Goal: Task Accomplishment & Management: Use online tool/utility

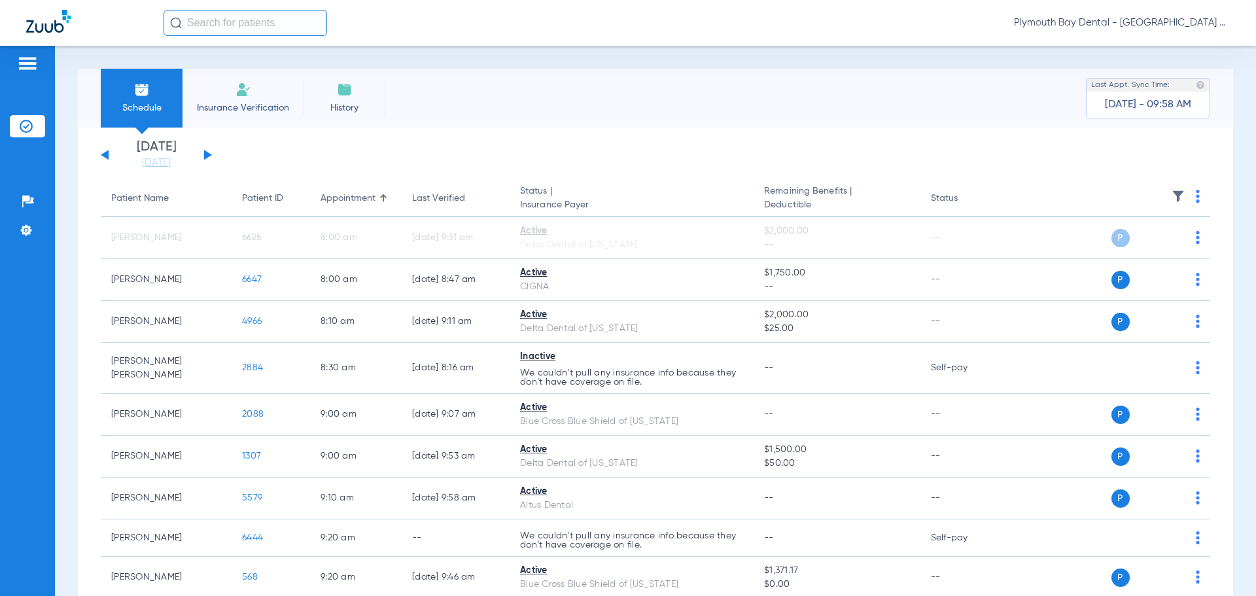
click at [213, 24] on input "text" at bounding box center [246, 23] width 164 height 26
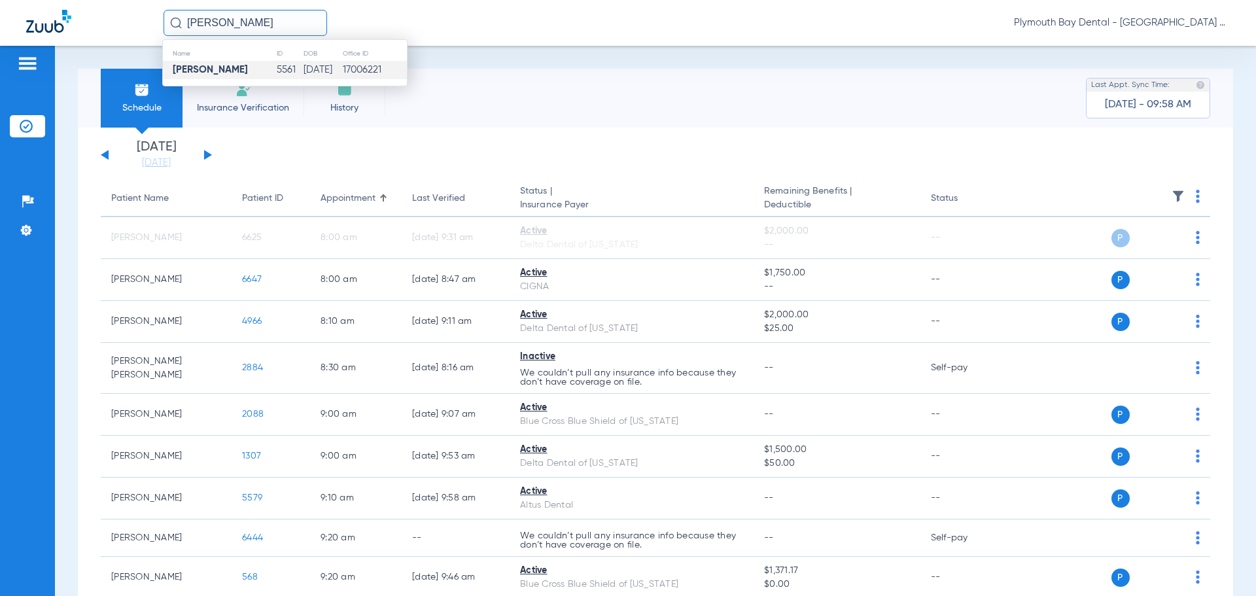
type input "[PERSON_NAME]"
click at [248, 71] on strong "[PERSON_NAME]" at bounding box center [210, 70] width 75 height 10
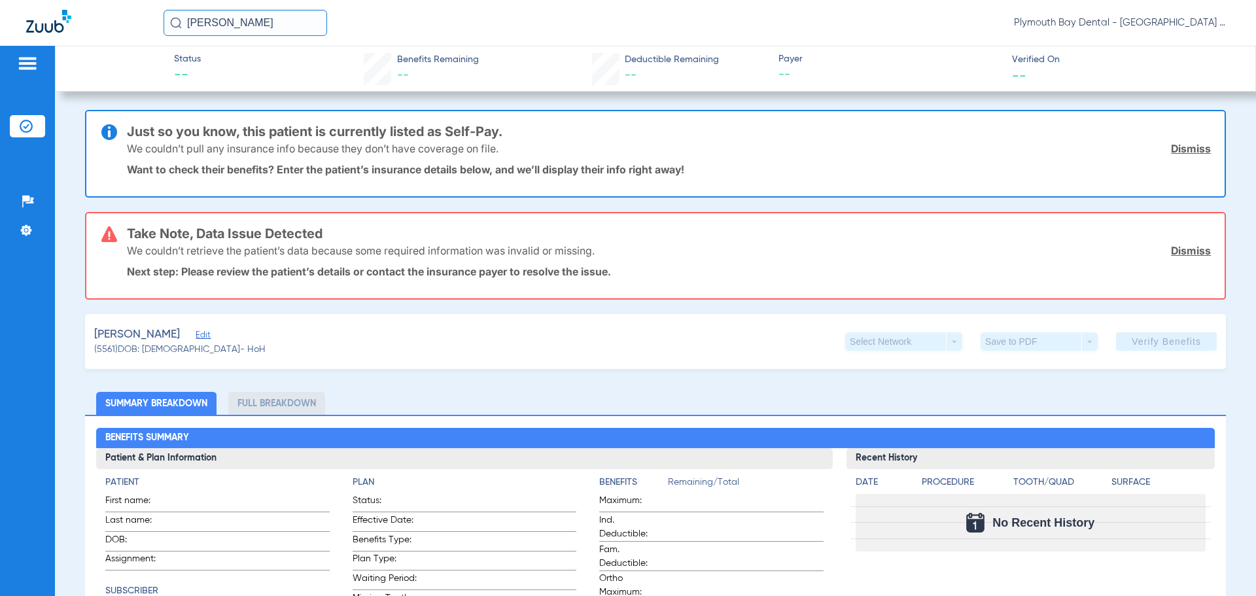
click at [1185, 151] on link "Dismiss" at bounding box center [1191, 148] width 40 height 13
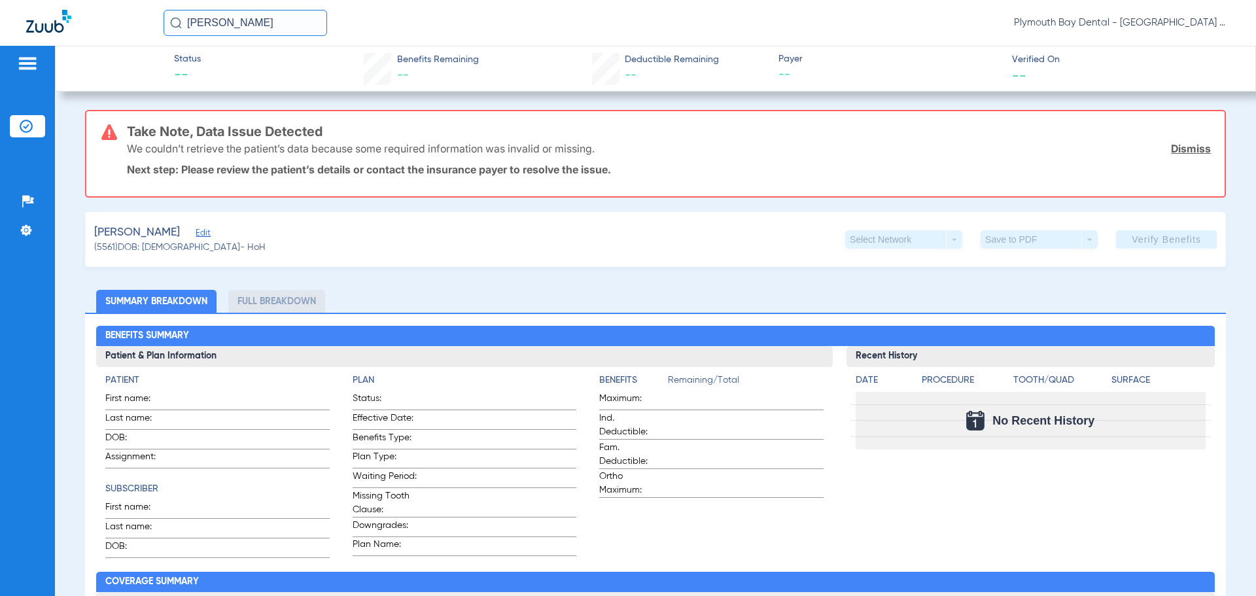
click at [1185, 151] on link "Dismiss" at bounding box center [1191, 148] width 40 height 13
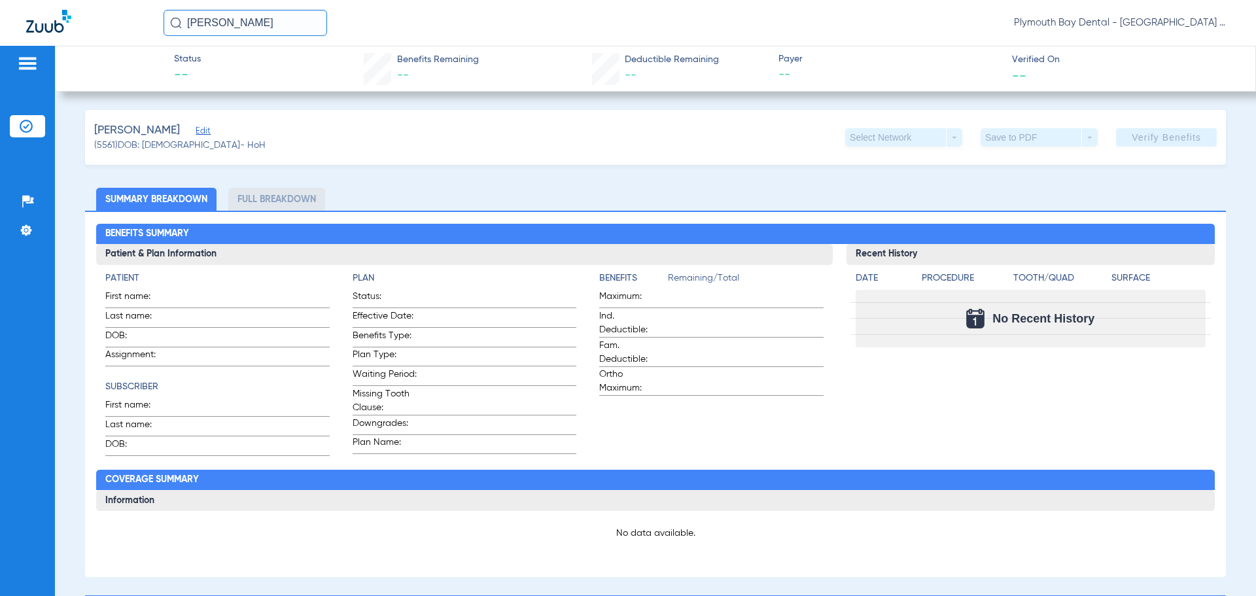
click at [207, 132] on span "Edit" at bounding box center [202, 132] width 12 height 12
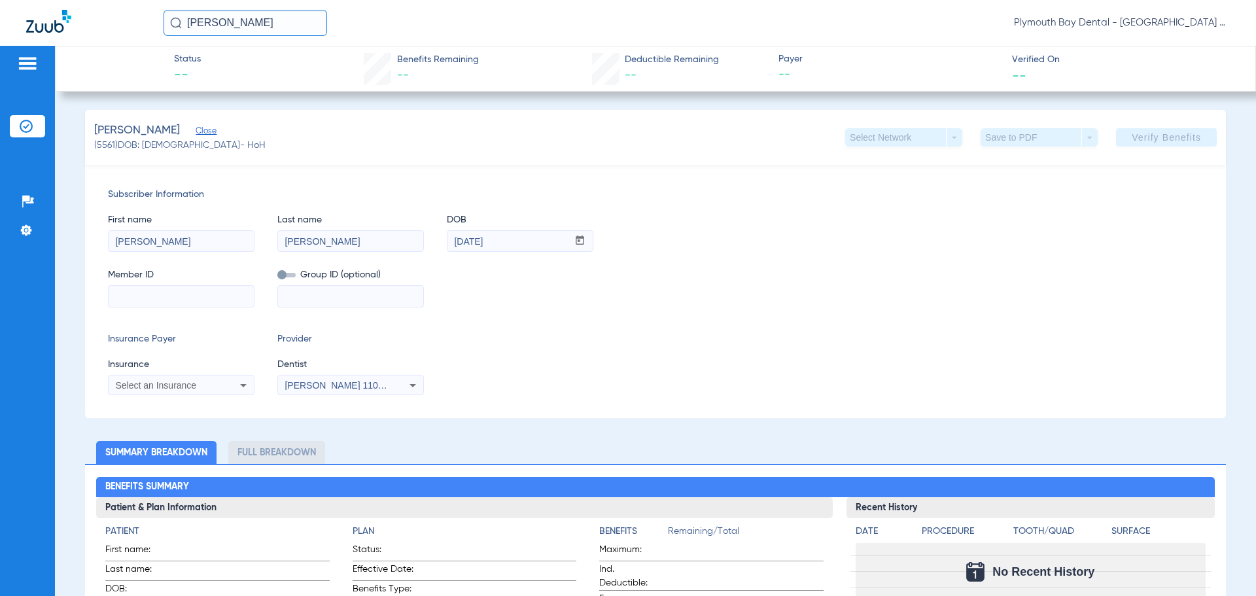
click at [170, 296] on input at bounding box center [181, 296] width 145 height 21
type input "XXA983765328"
click at [237, 381] on icon at bounding box center [244, 386] width 16 height 16
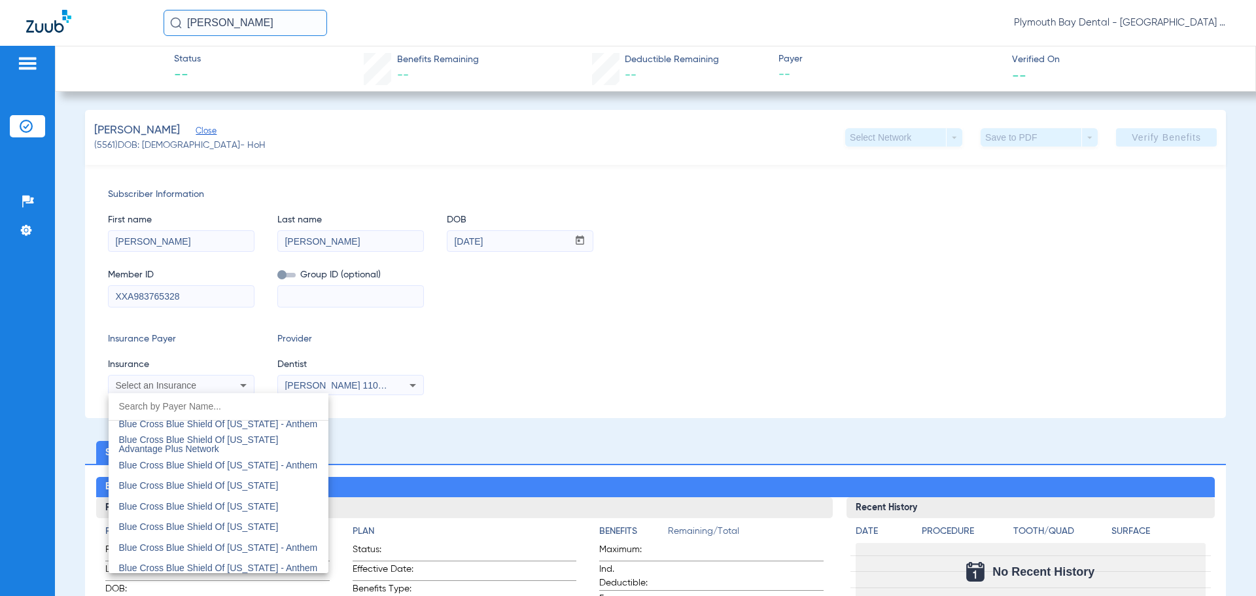
scroll to position [1243, 0]
drag, startPoint x: 236, startPoint y: 469, endPoint x: 207, endPoint y: 468, distance: 28.2
click at [236, 469] on span "Blue Cross Blue Shield Of [US_STATE]" at bounding box center [199, 465] width 160 height 10
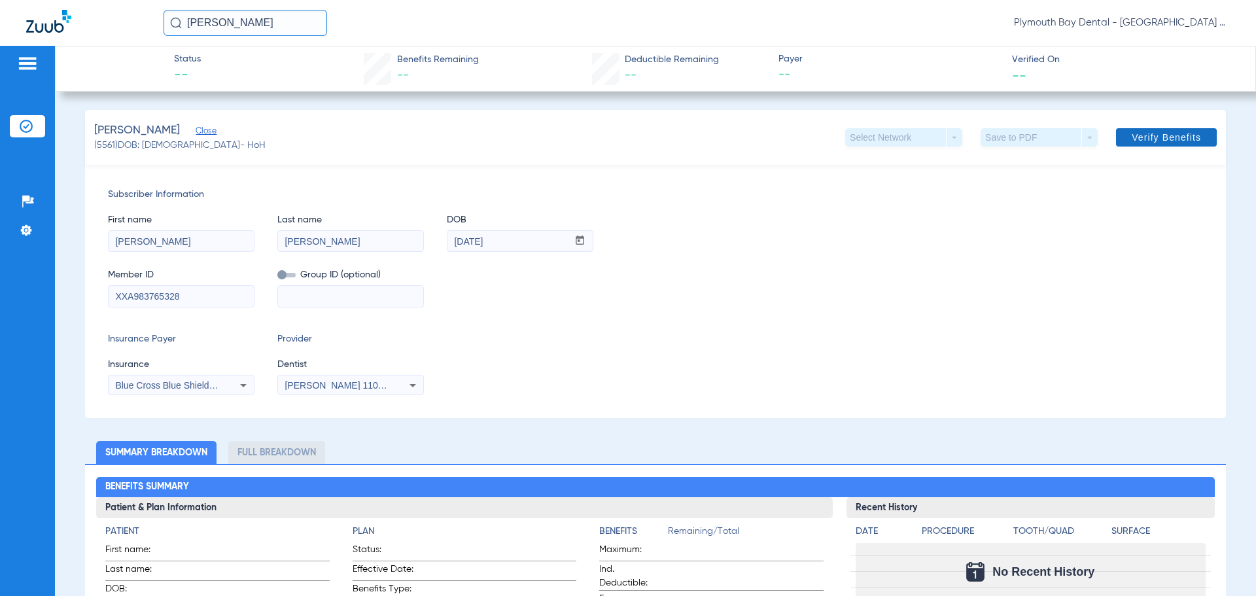
click at [1141, 133] on span "Verify Benefits" at bounding box center [1166, 137] width 69 height 10
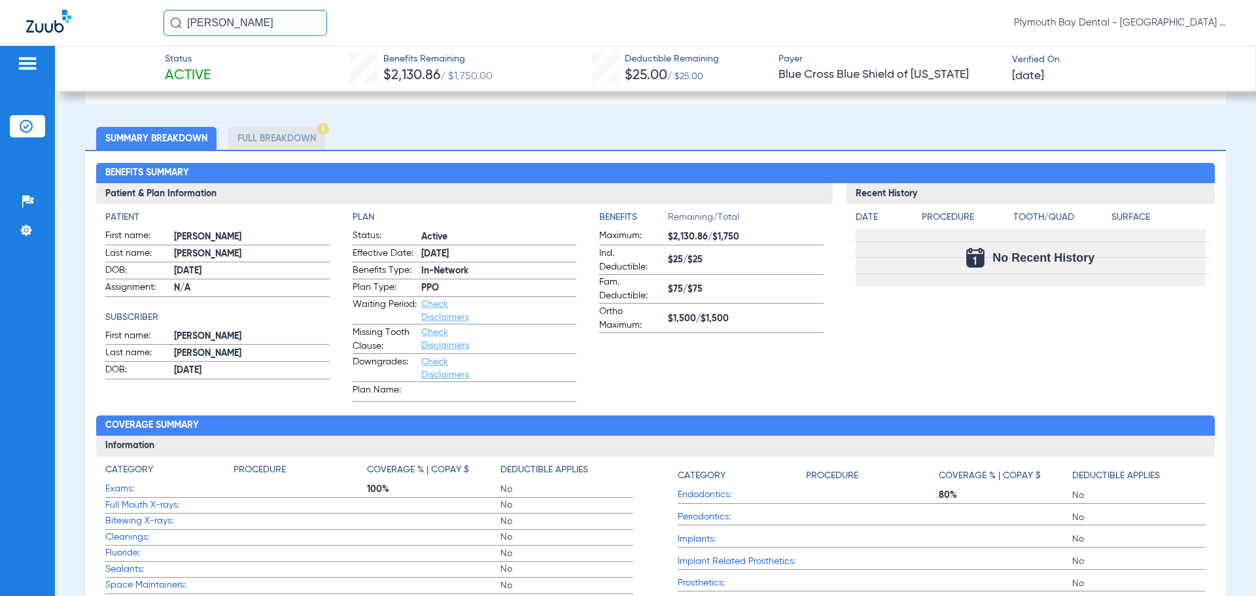
scroll to position [393, 0]
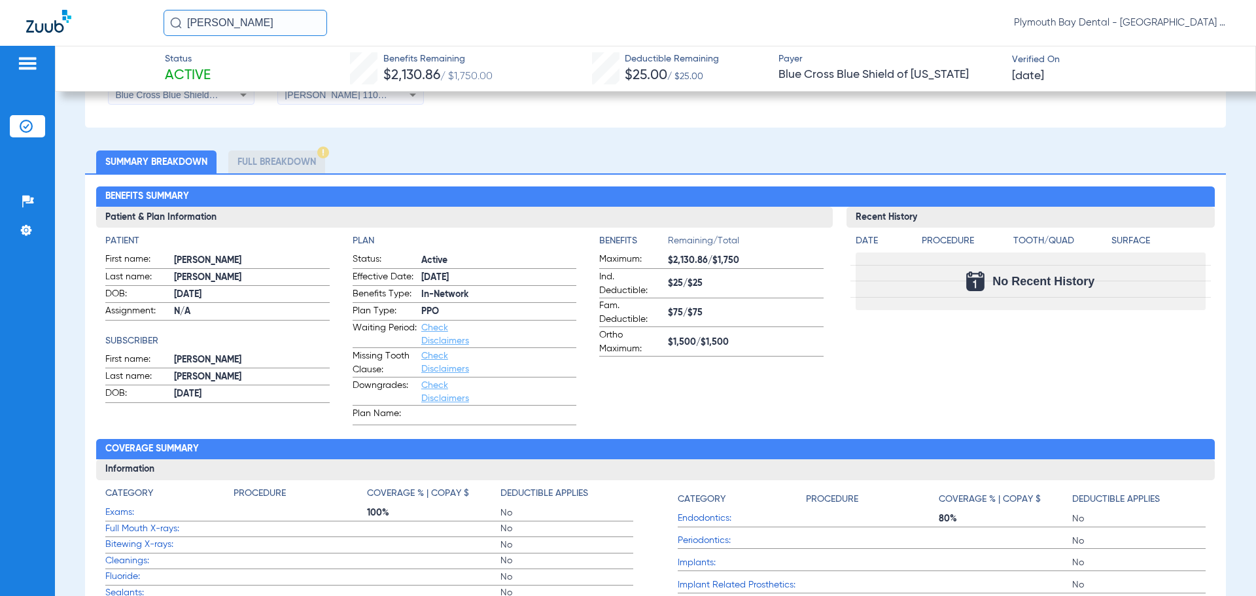
click at [310, 157] on li "Full Breakdown" at bounding box center [276, 162] width 97 height 23
click at [325, 156] on img at bounding box center [323, 153] width 12 height 12
click at [277, 166] on li "Full Breakdown" at bounding box center [276, 162] width 97 height 23
click at [194, 167] on li "Summary Breakdown" at bounding box center [156, 162] width 120 height 23
click at [270, 166] on li "Full Breakdown" at bounding box center [276, 162] width 97 height 23
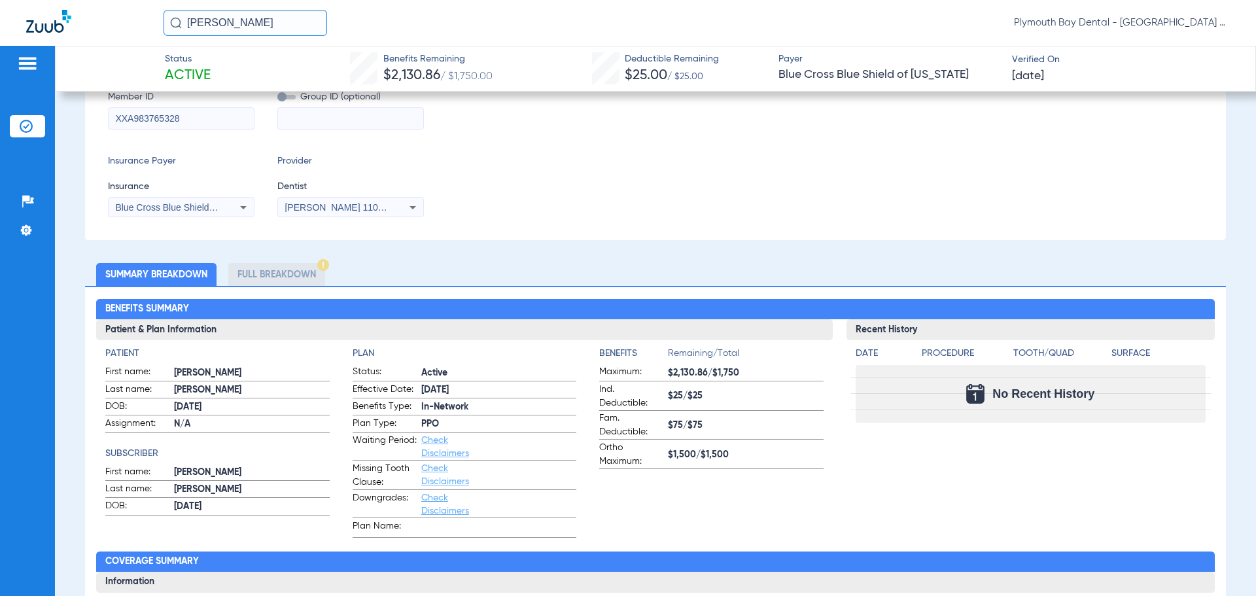
scroll to position [0, 0]
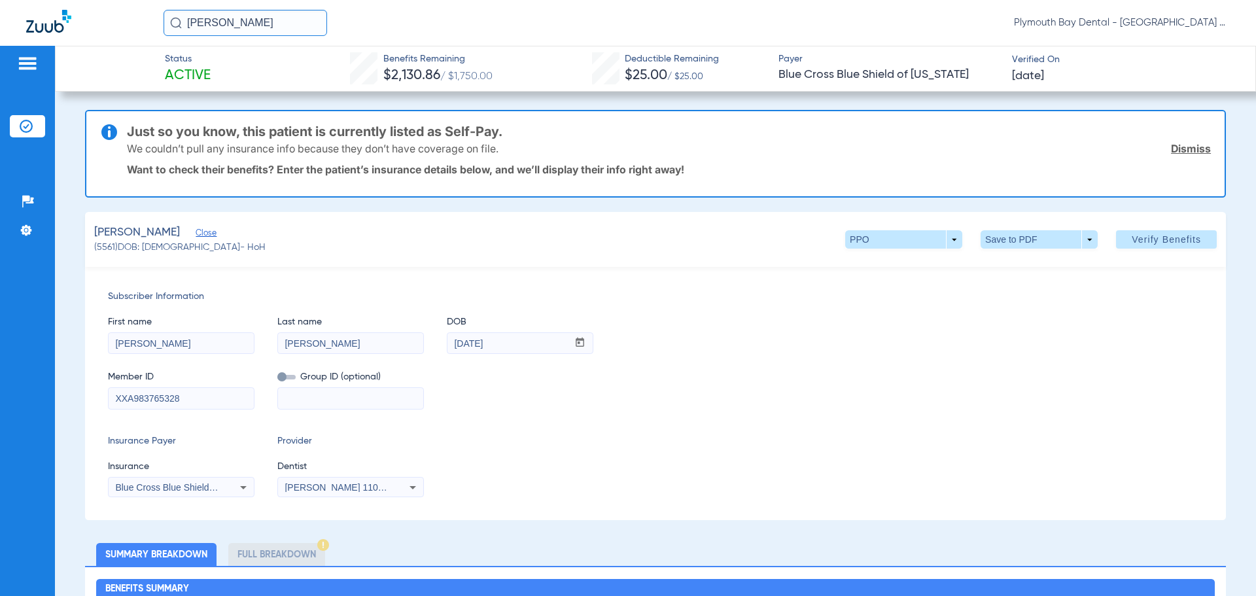
click at [1178, 150] on link "Dismiss" at bounding box center [1191, 148] width 40 height 13
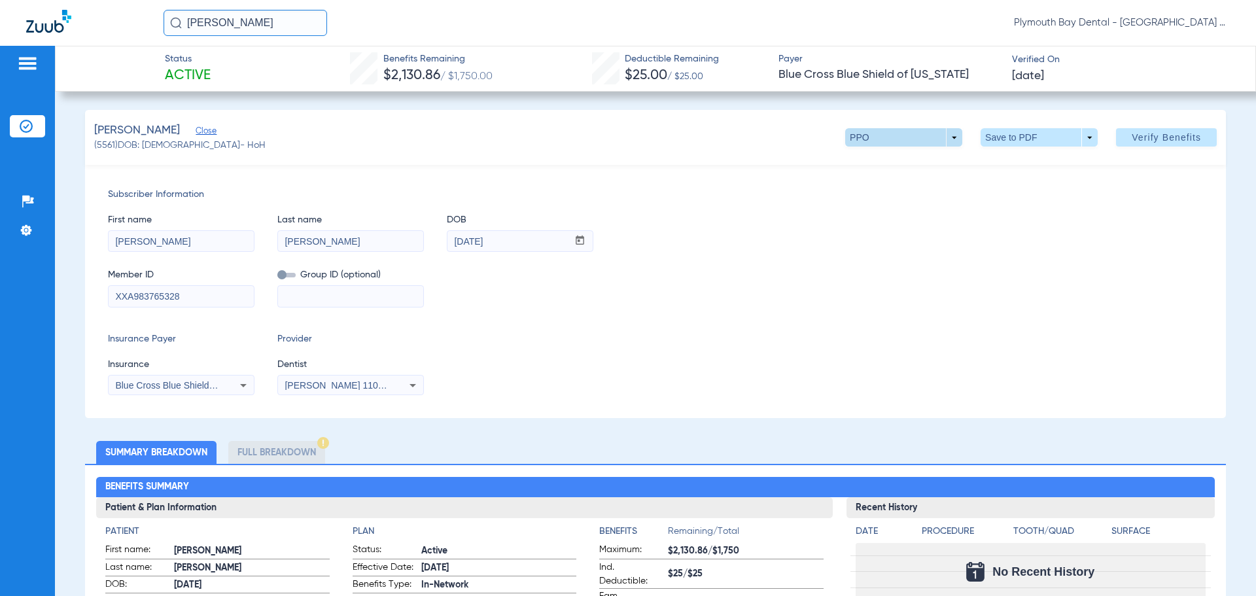
click at [946, 138] on span at bounding box center [903, 137] width 117 height 18
click at [946, 138] on div at bounding box center [628, 298] width 1256 height 596
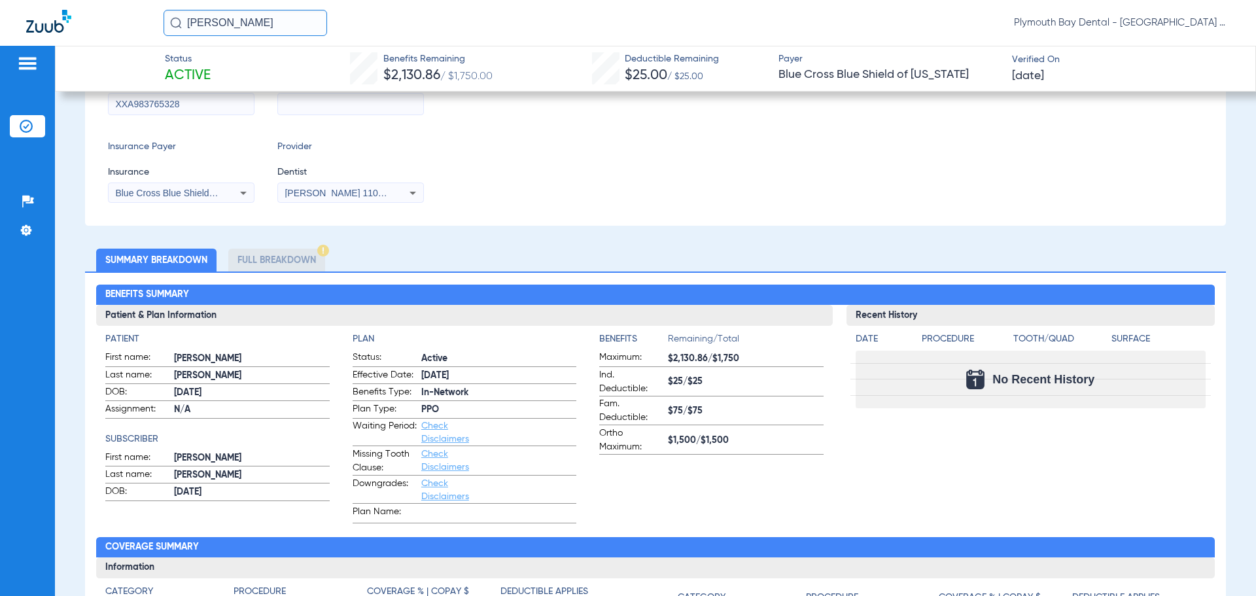
scroll to position [196, 0]
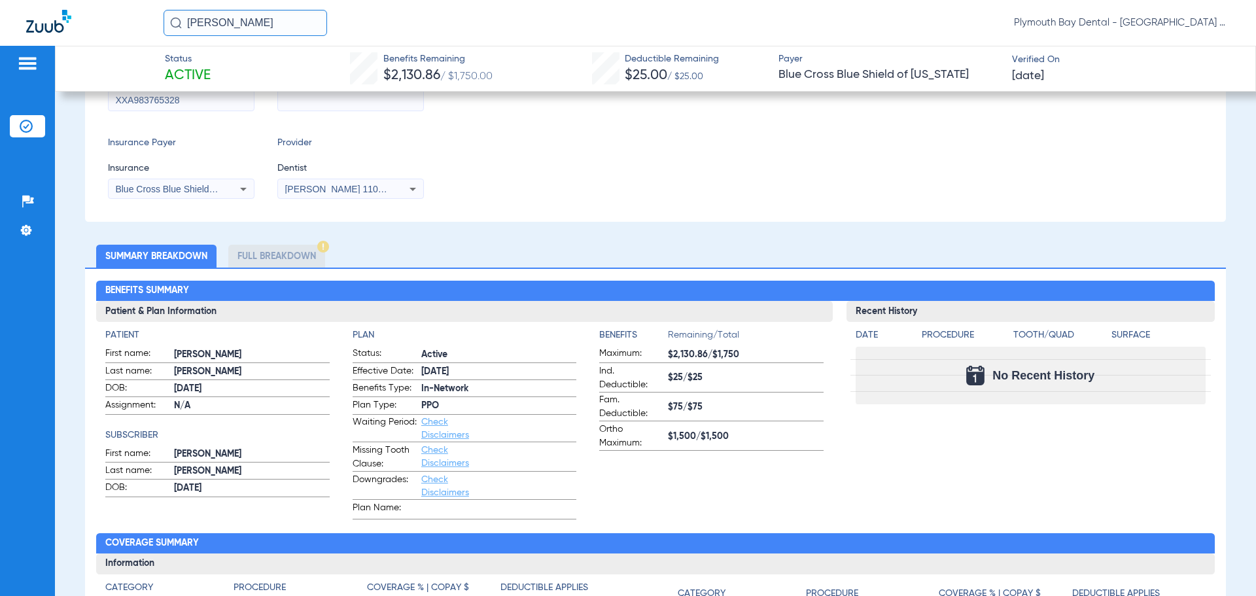
click at [266, 260] on li "Full Breakdown" at bounding box center [276, 256] width 97 height 23
click at [624, 204] on div "Subscriber Information First name [PERSON_NAME] Last name [PERSON_NAME] DOB mm …" at bounding box center [655, 95] width 1141 height 253
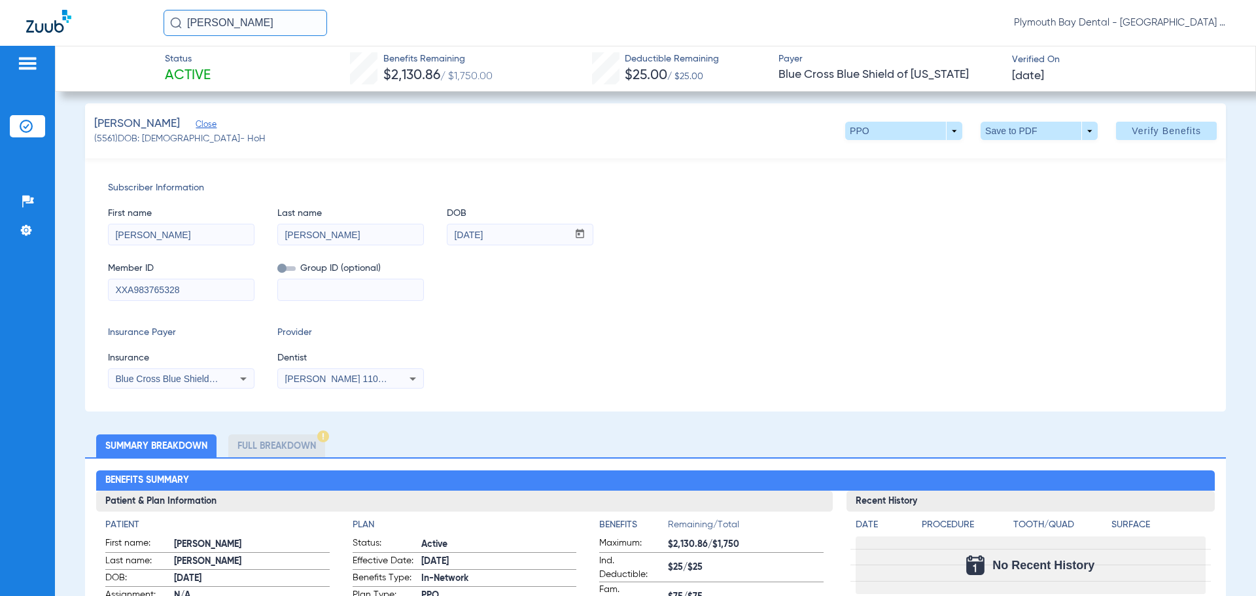
scroll to position [0, 0]
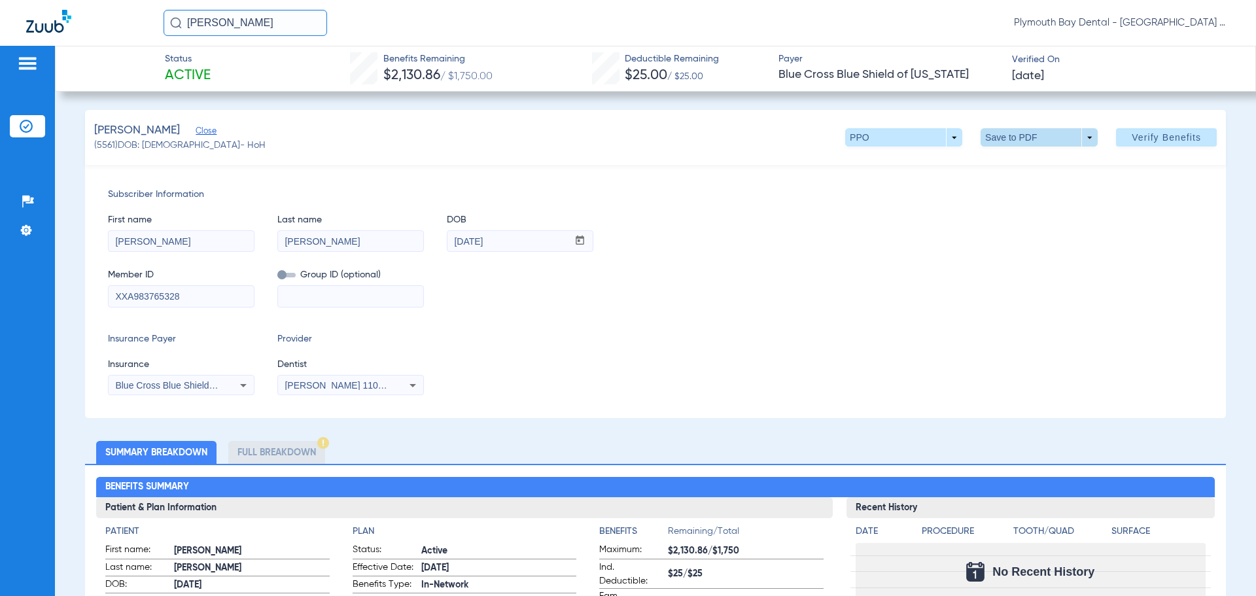
click at [1076, 137] on span at bounding box center [1039, 137] width 117 height 18
click at [1039, 166] on span "Save to PDF" at bounding box center [1034, 163] width 52 height 9
